Goal: Use online tool/utility

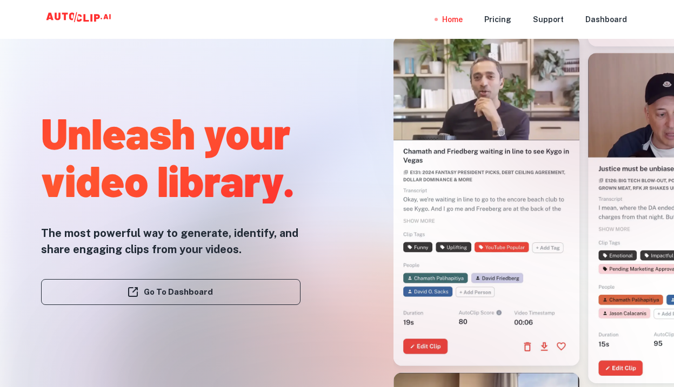
click at [205, 301] on div at bounding box center [337, 387] width 539 height 216
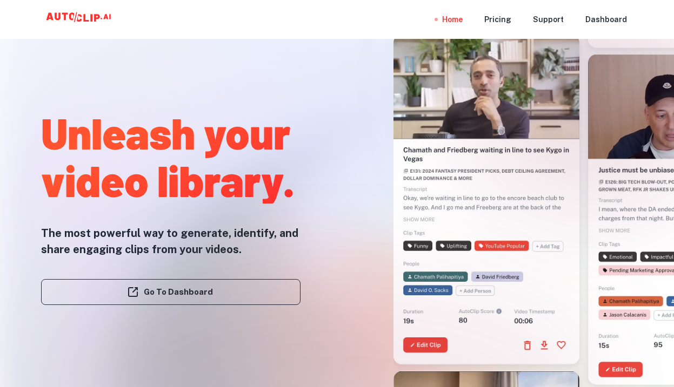
click at [205, 297] on div at bounding box center [337, 387] width 539 height 216
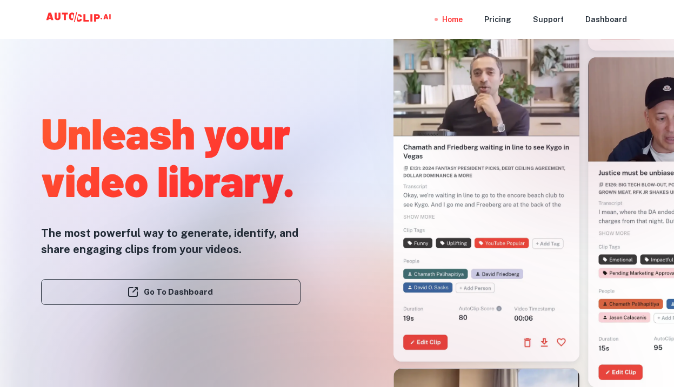
click at [188, 290] on link "Go To Dashboard" at bounding box center [170, 292] width 259 height 26
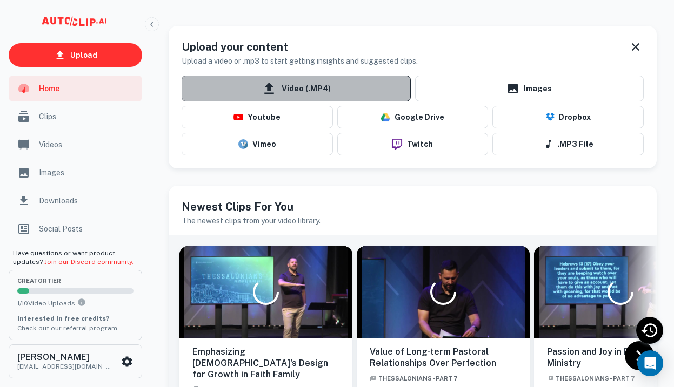
click at [328, 86] on span "Video (.MP4)" at bounding box center [295, 89] width 229 height 26
click at [0, 0] on input "Video (.MP4)" at bounding box center [0, 0] width 0 height 0
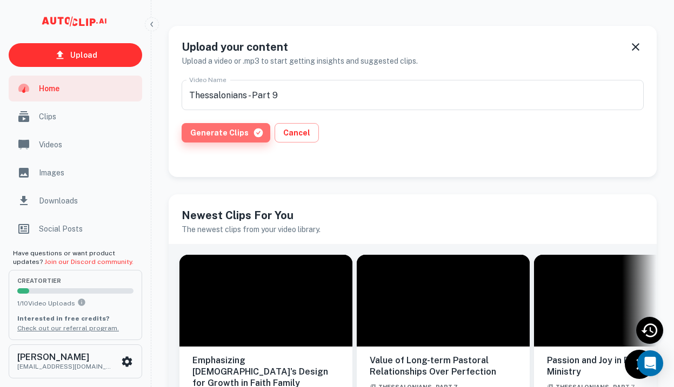
click at [231, 132] on button "Generate Clips" at bounding box center [225, 132] width 89 height 19
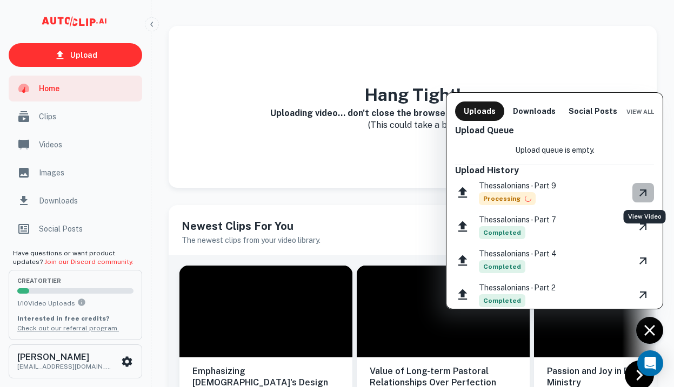
click at [647, 198] on icon "View Video" at bounding box center [642, 192] width 13 height 13
